Goal: Information Seeking & Learning: Learn about a topic

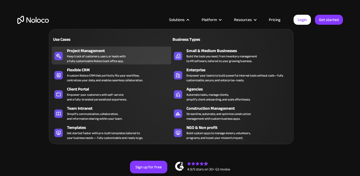
click at [101, 52] on div "Project Management" at bounding box center [120, 51] width 107 height 6
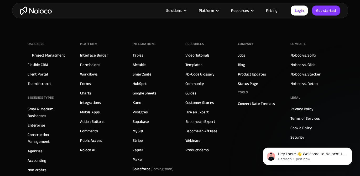
scroll to position [2422, 0]
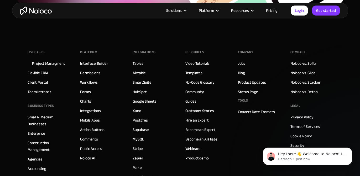
click at [271, 10] on link "Pricing" at bounding box center [271, 10] width 25 height 7
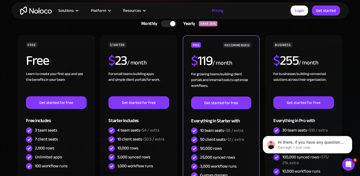
scroll to position [126, 0]
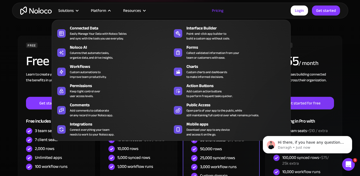
click at [105, 11] on div "Platform" at bounding box center [98, 10] width 15 height 7
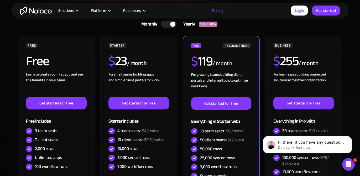
click at [105, 11] on div "Platform" at bounding box center [98, 10] width 15 height 7
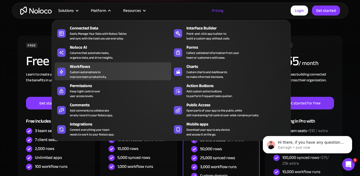
click at [85, 70] on div "Custom automations to improve team productivity." at bounding box center [88, 74] width 36 height 9
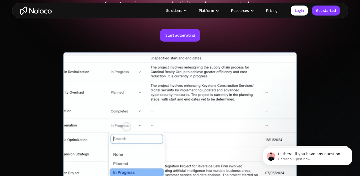
scroll to position [125, 0]
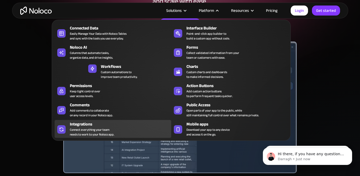
click at [77, 128] on div "Connect everything your team needs to work to your Noloco app." at bounding box center [92, 131] width 44 height 9
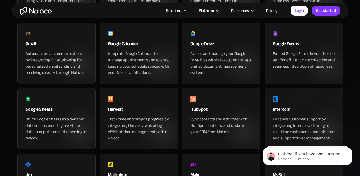
scroll to position [283, 0]
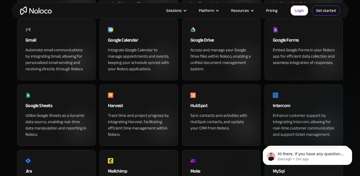
click at [322, 11] on link "Get started" at bounding box center [326, 11] width 28 height 10
